Goal: Information Seeking & Learning: Compare options

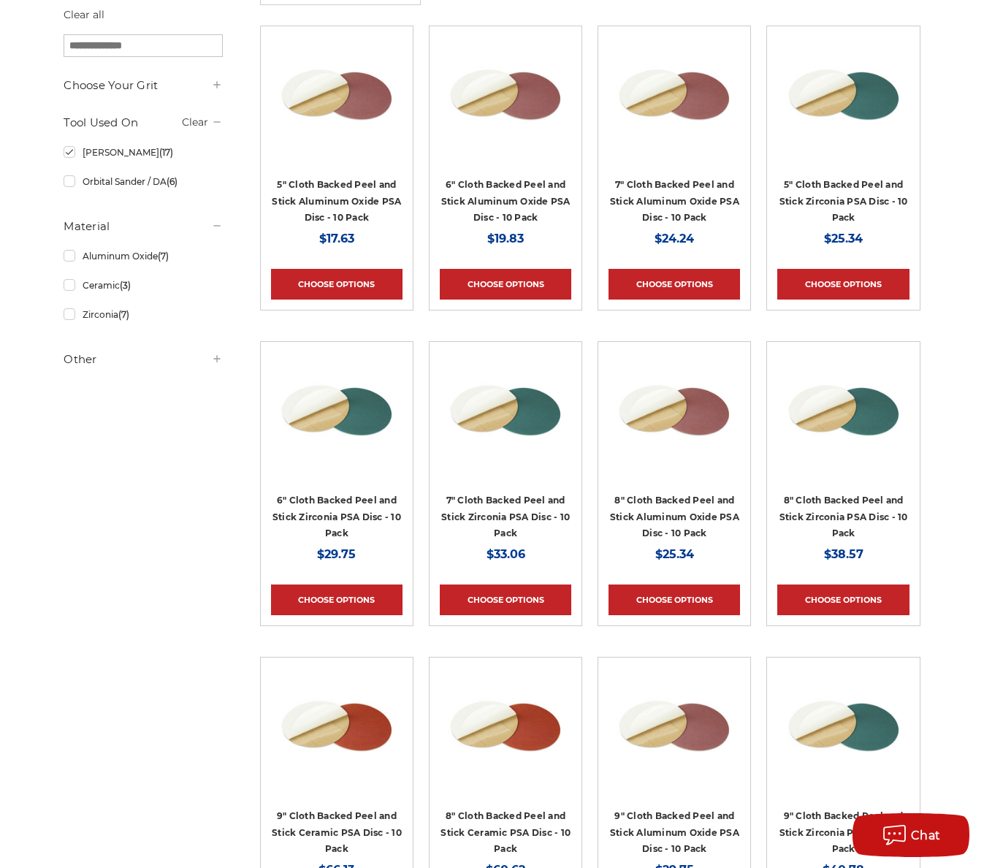
scroll to position [365, 0]
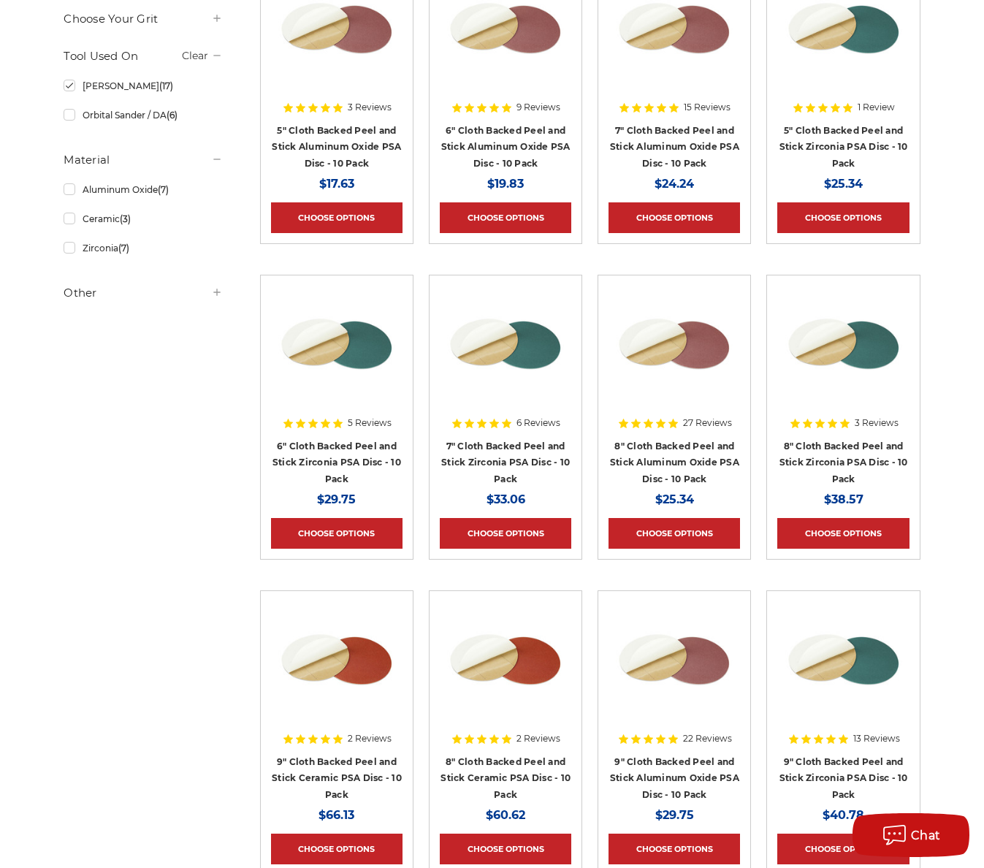
click at [534, 356] on img at bounding box center [505, 344] width 117 height 117
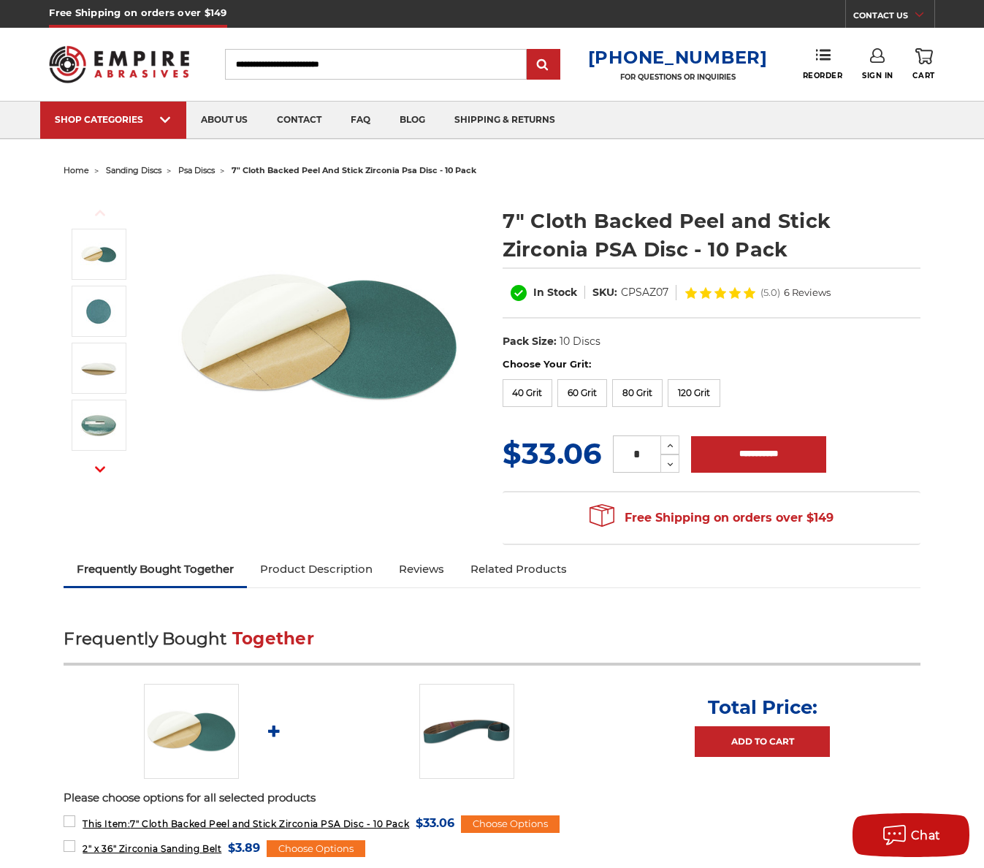
click at [285, 373] on img at bounding box center [319, 337] width 292 height 292
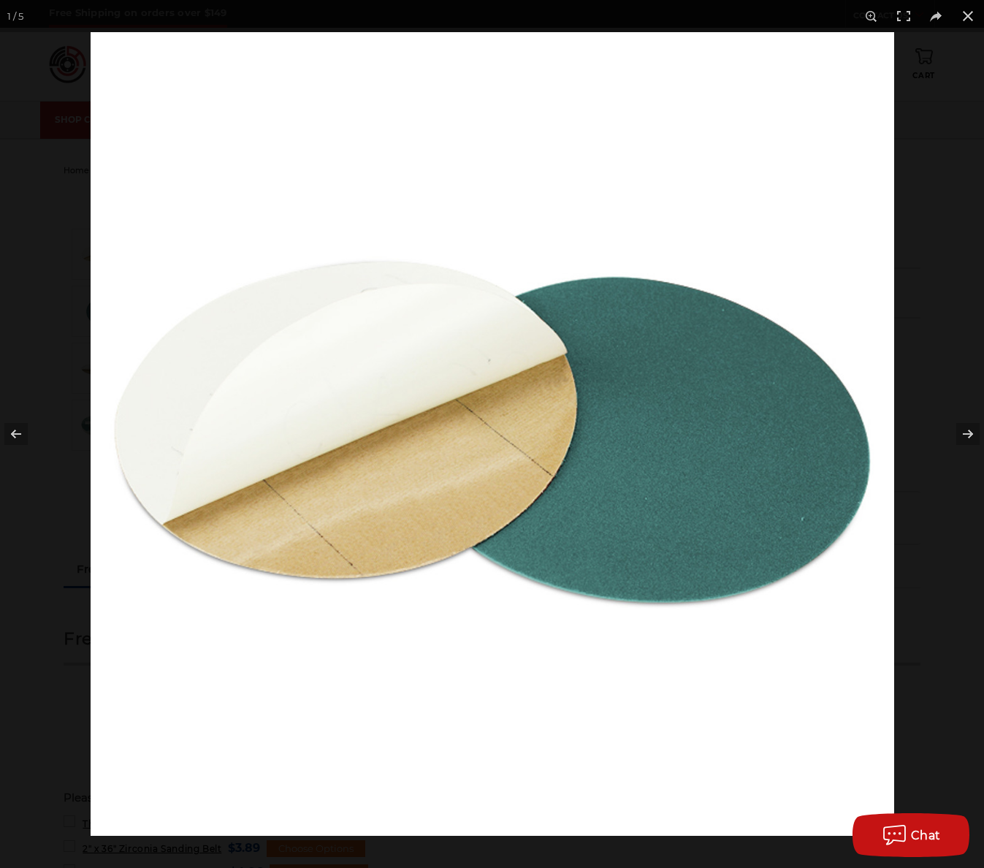
click at [391, 381] on img at bounding box center [493, 434] width 804 height 804
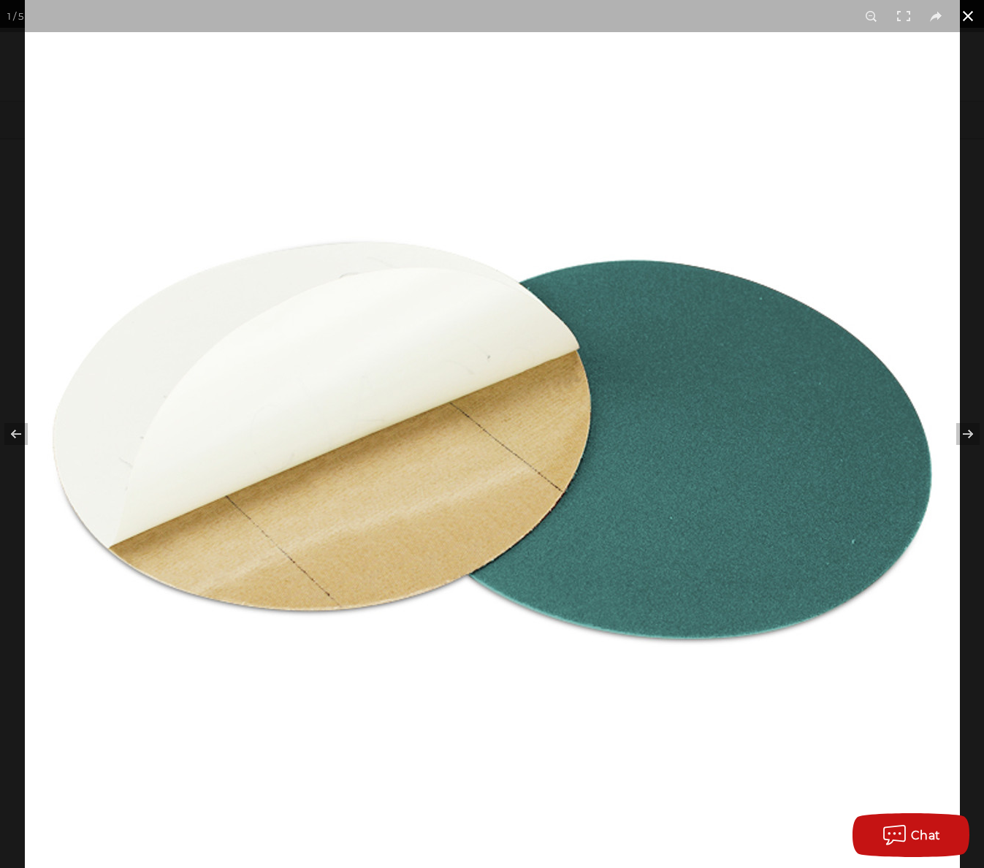
click at [965, 15] on button at bounding box center [968, 16] width 32 height 32
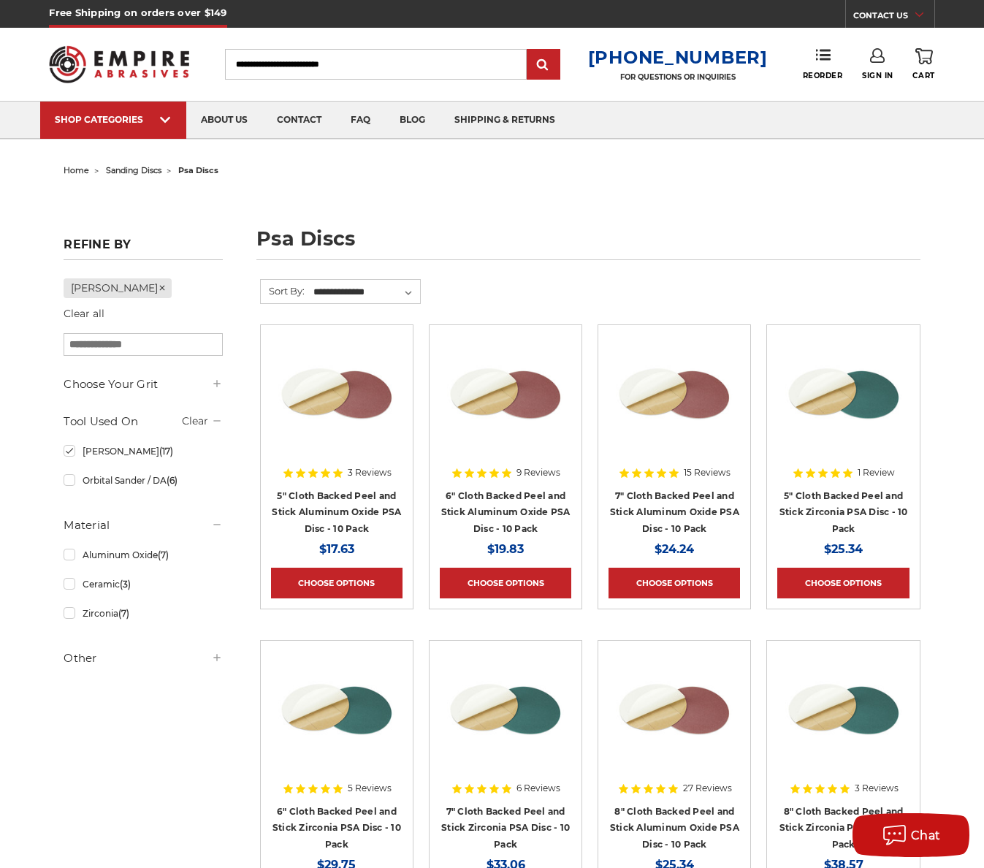
click at [338, 395] on img at bounding box center [336, 393] width 117 height 117
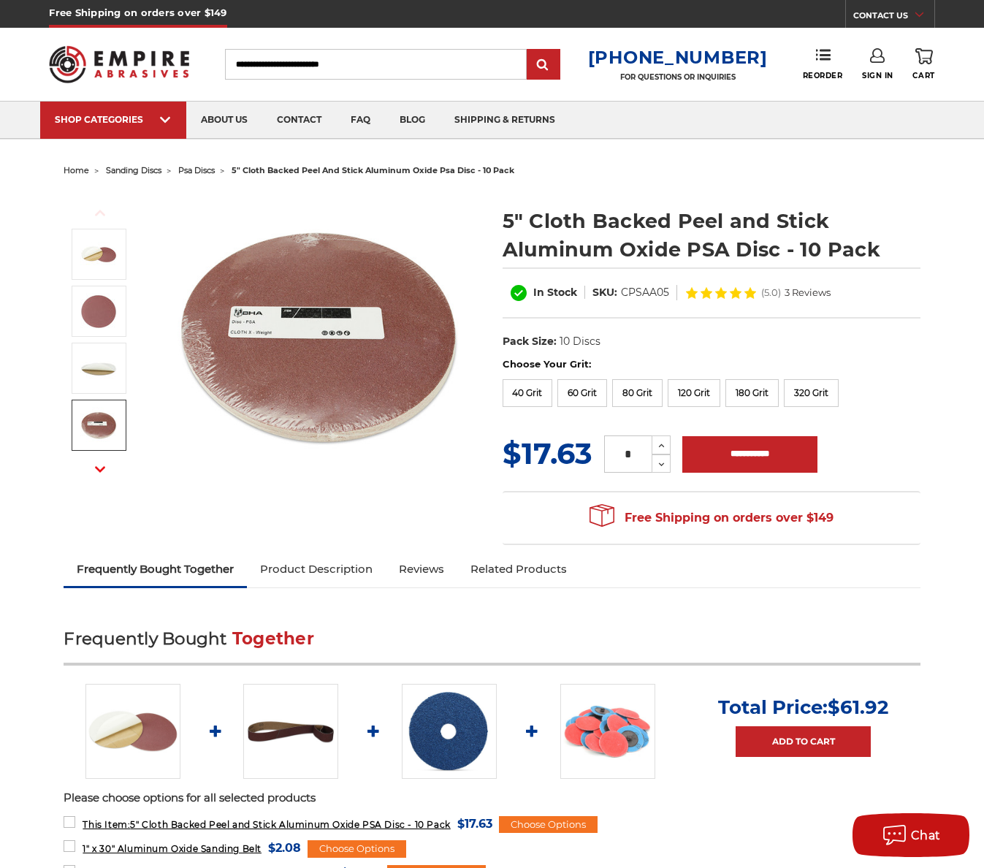
click at [102, 414] on img at bounding box center [98, 425] width 37 height 37
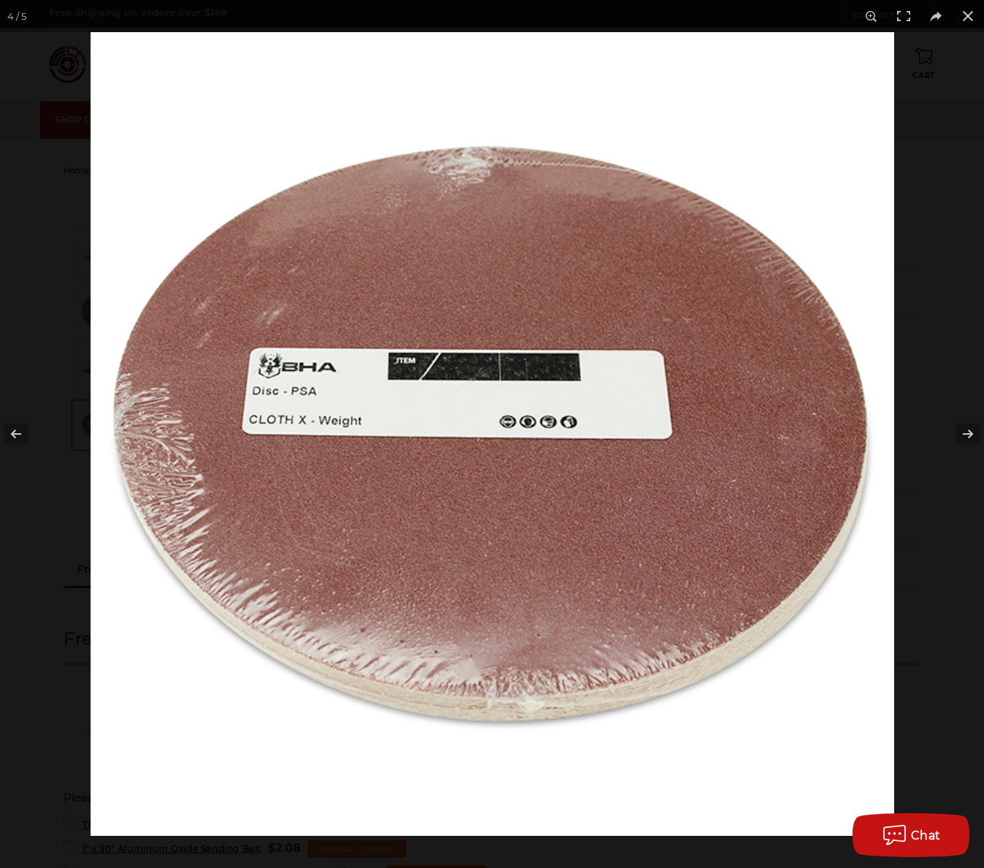
click at [506, 384] on img at bounding box center [493, 434] width 804 height 804
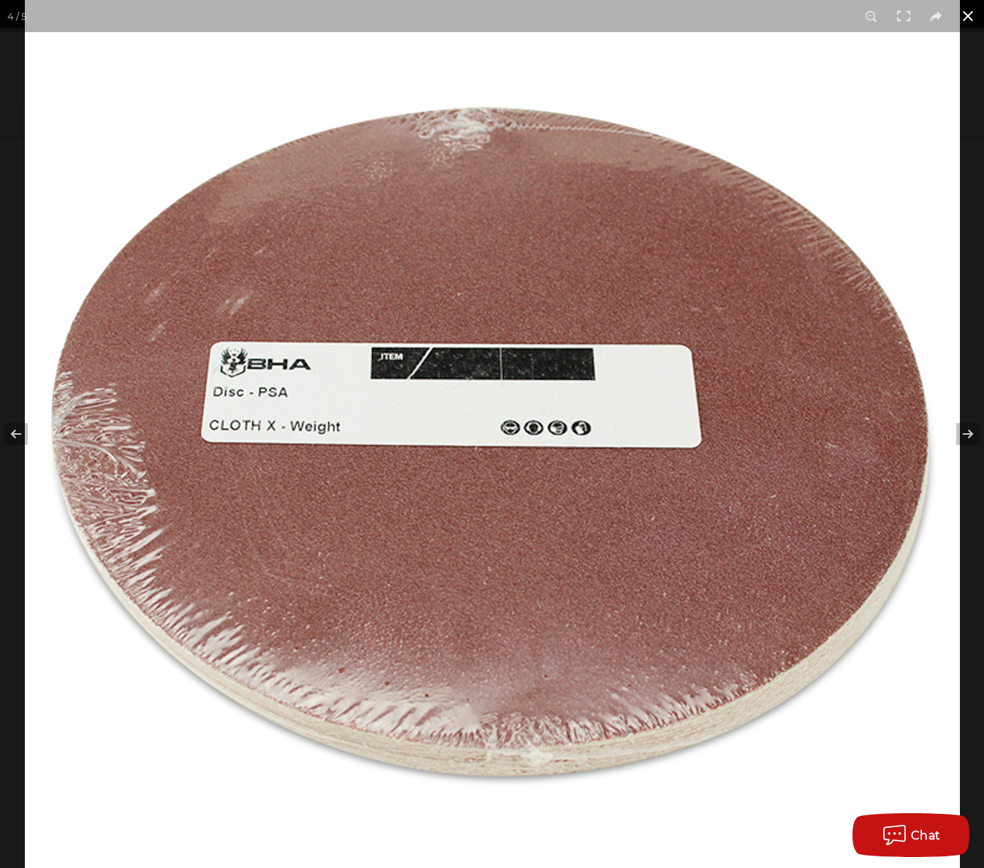
click at [965, 16] on button at bounding box center [968, 16] width 32 height 32
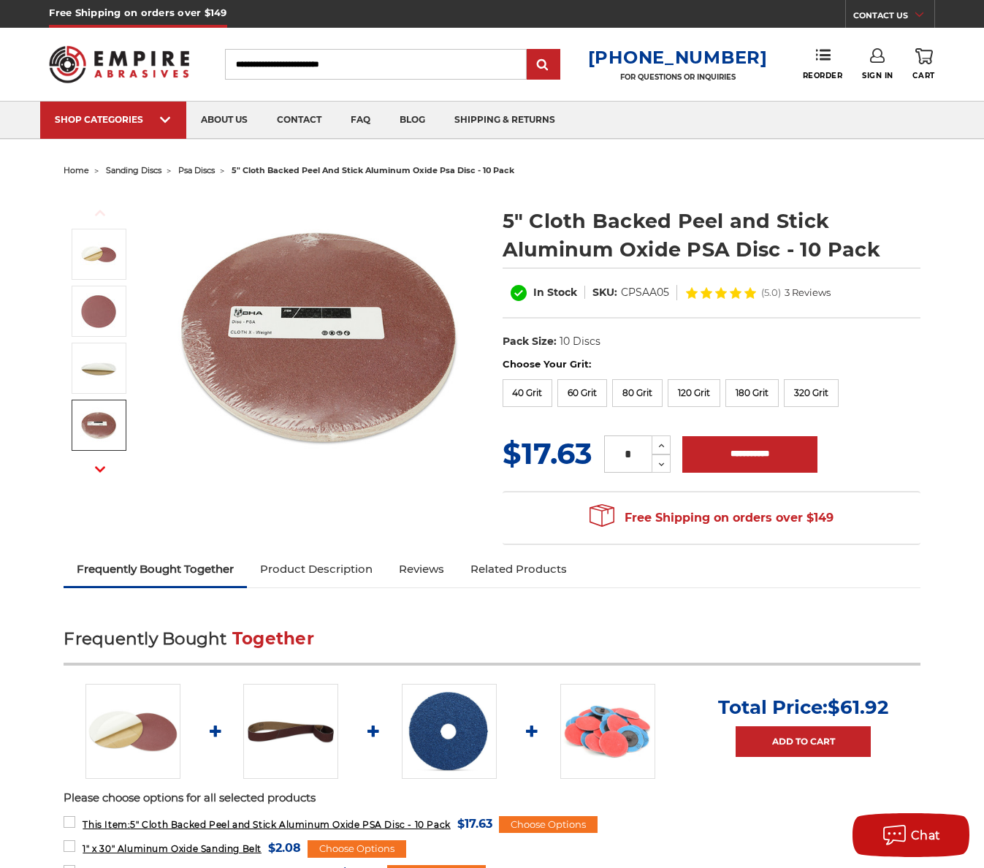
click at [93, 465] on button "Next" at bounding box center [100, 469] width 35 height 31
click at [96, 461] on button "Next" at bounding box center [100, 469] width 35 height 31
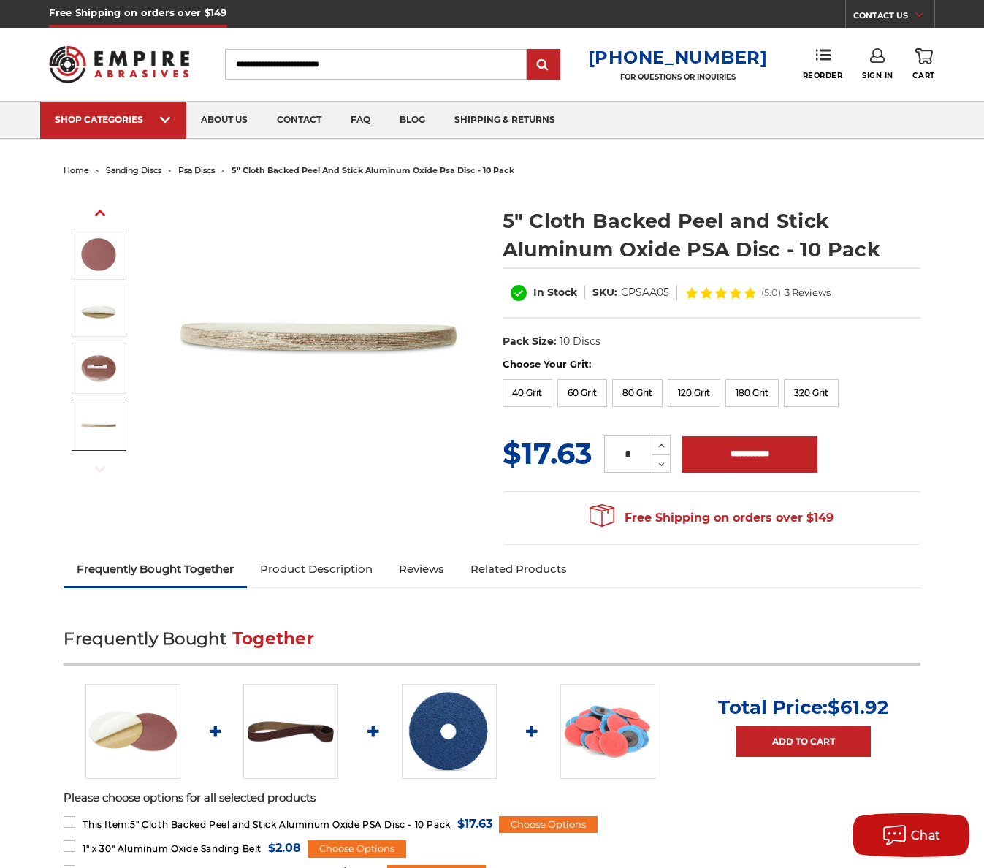
click at [87, 399] on li at bounding box center [98, 427] width 77 height 57
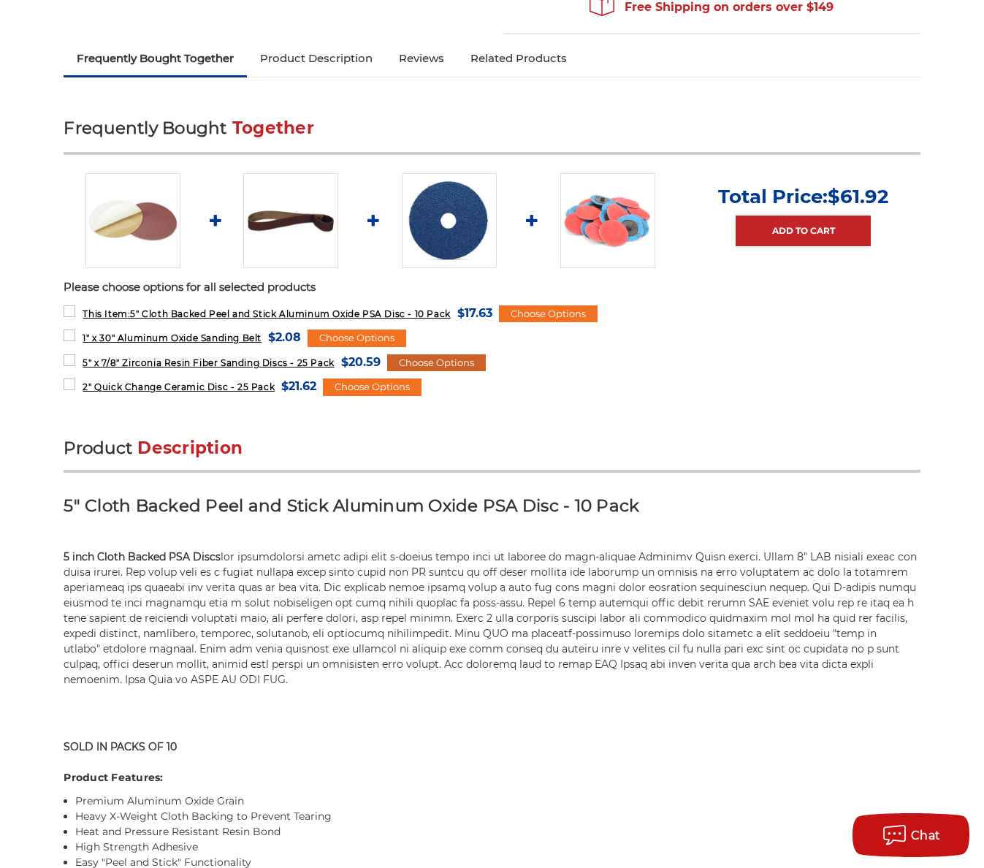
scroll to position [512, 0]
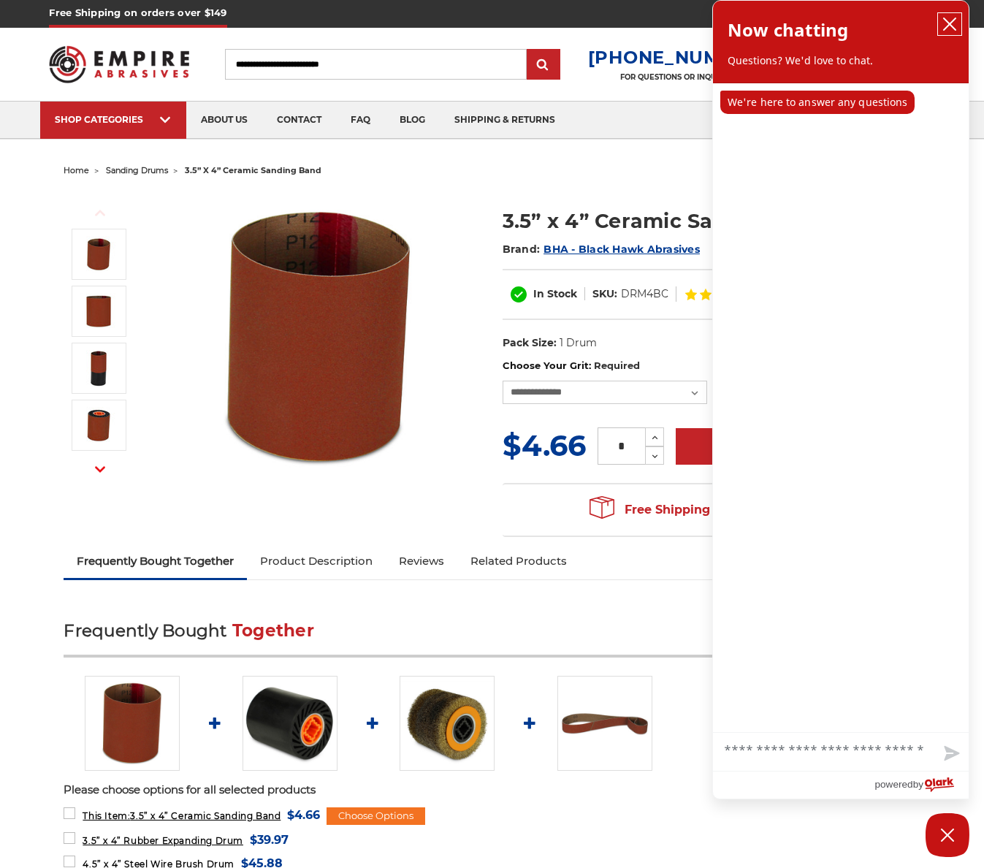
click at [950, 28] on icon "close chatbox" at bounding box center [950, 24] width 15 height 15
